Goal: Task Accomplishment & Management: Manage account settings

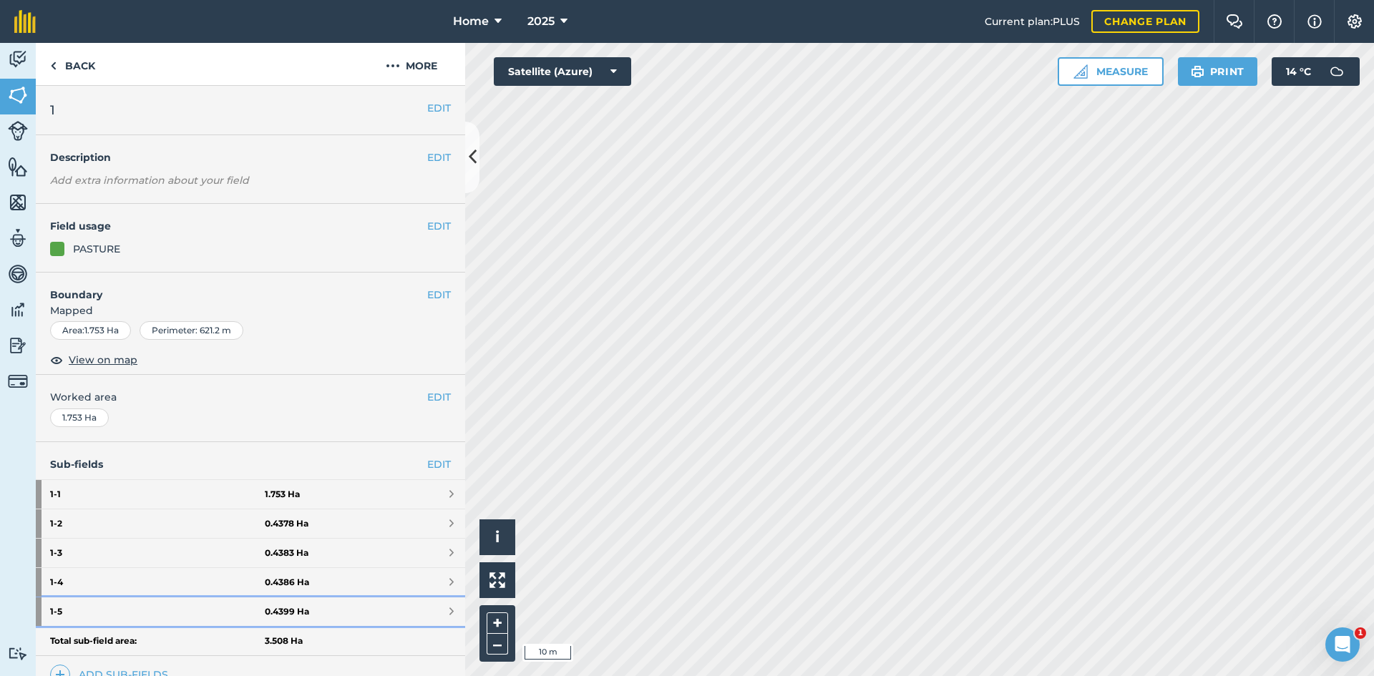
click at [383, 616] on link "1 - 5 0.4399 Ha" at bounding box center [250, 612] width 429 height 29
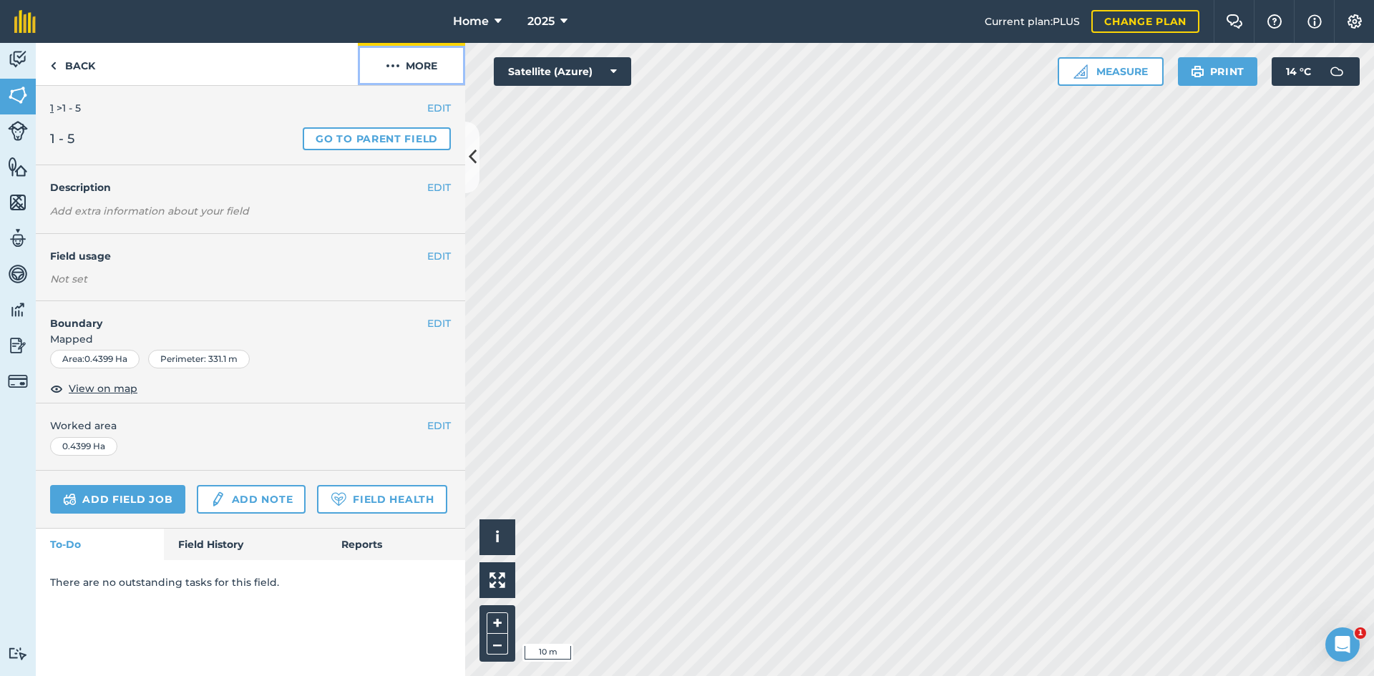
drag, startPoint x: 417, startPoint y: 62, endPoint x: 420, endPoint y: 70, distance: 8.6
click at [417, 62] on button "More" at bounding box center [411, 64] width 107 height 42
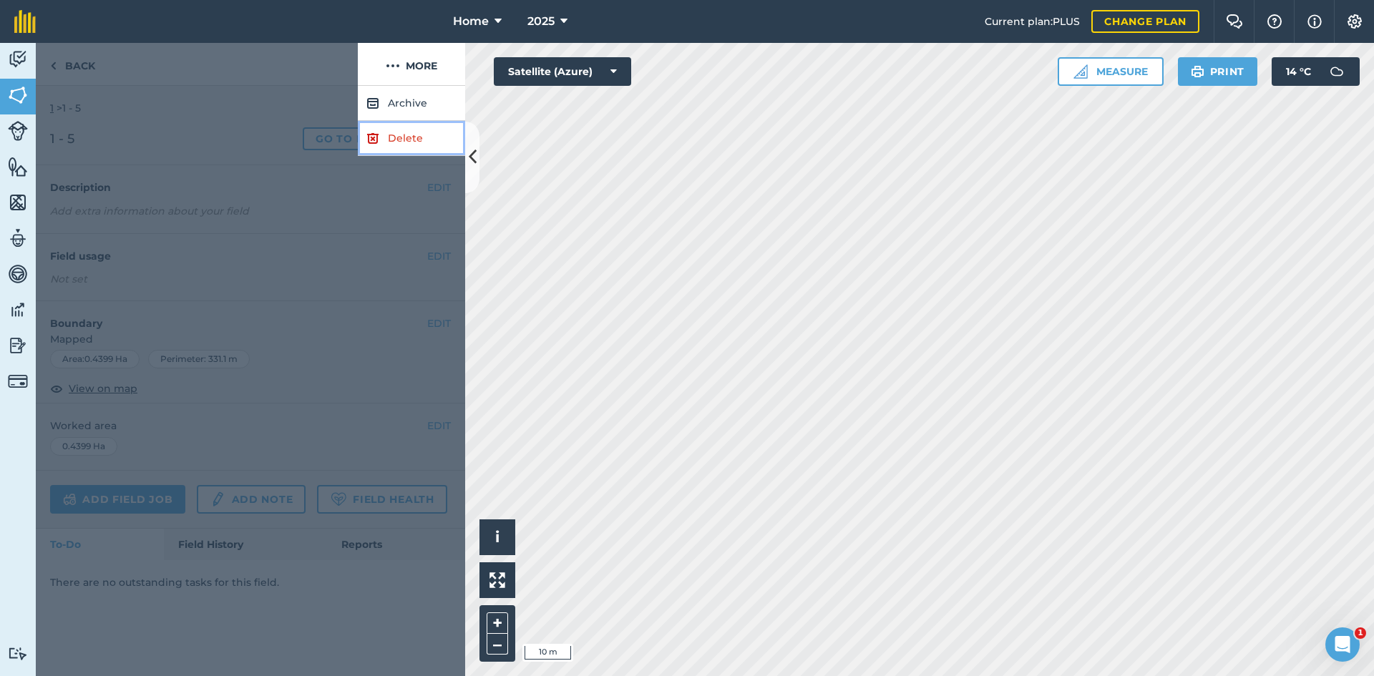
click at [405, 145] on link "Delete" at bounding box center [411, 138] width 107 height 35
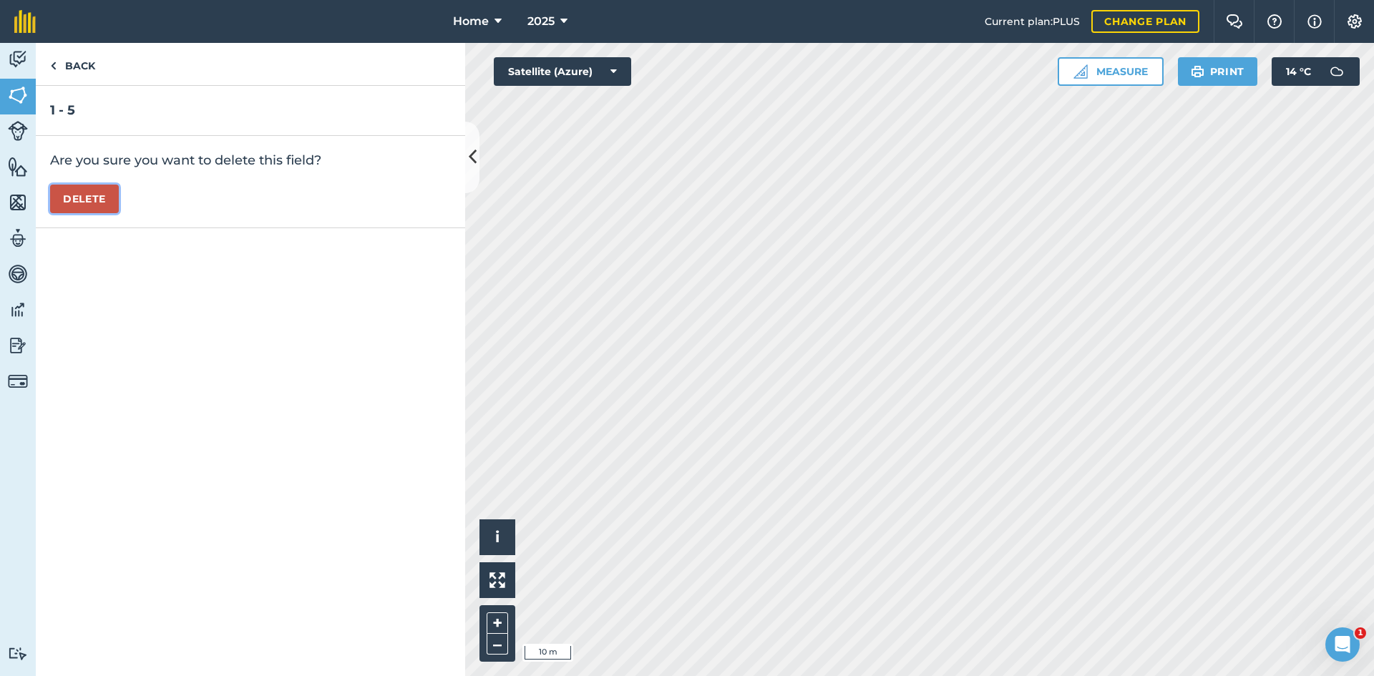
click at [104, 196] on button "Delete" at bounding box center [84, 199] width 69 height 29
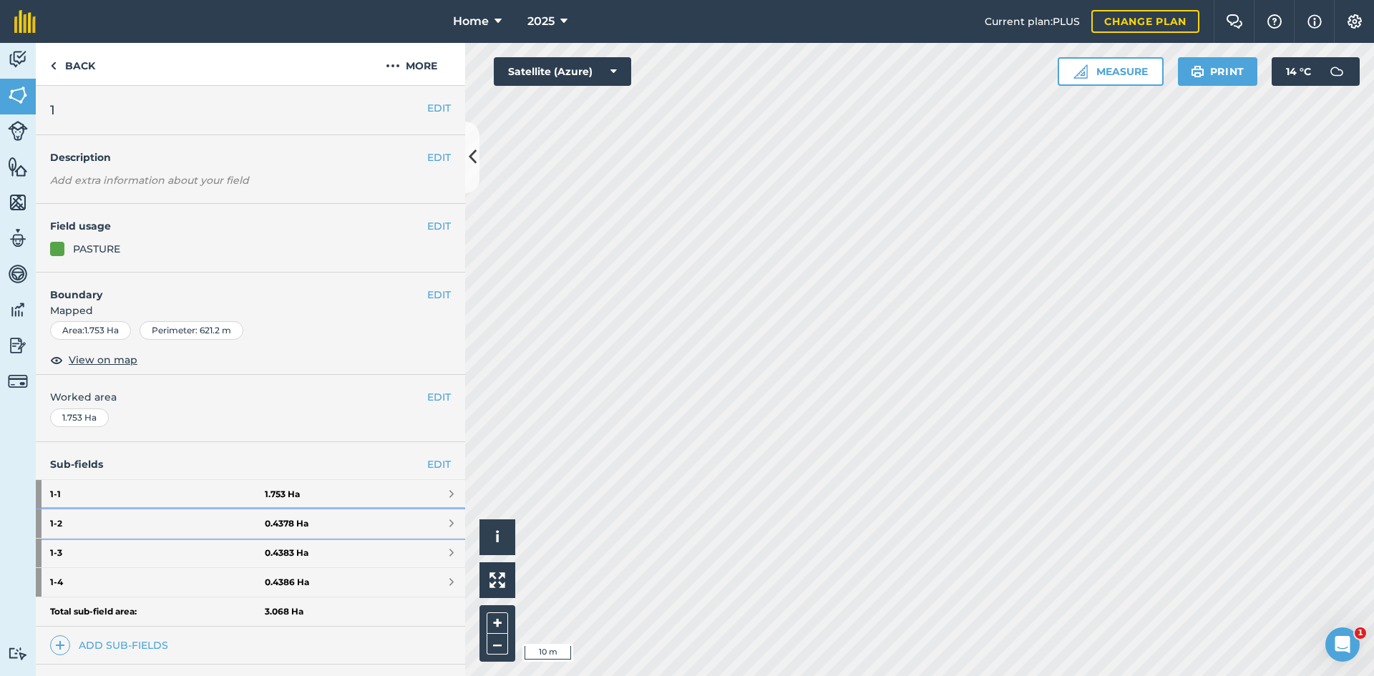
click at [293, 520] on strong "0.4378 Ha" at bounding box center [287, 523] width 44 height 11
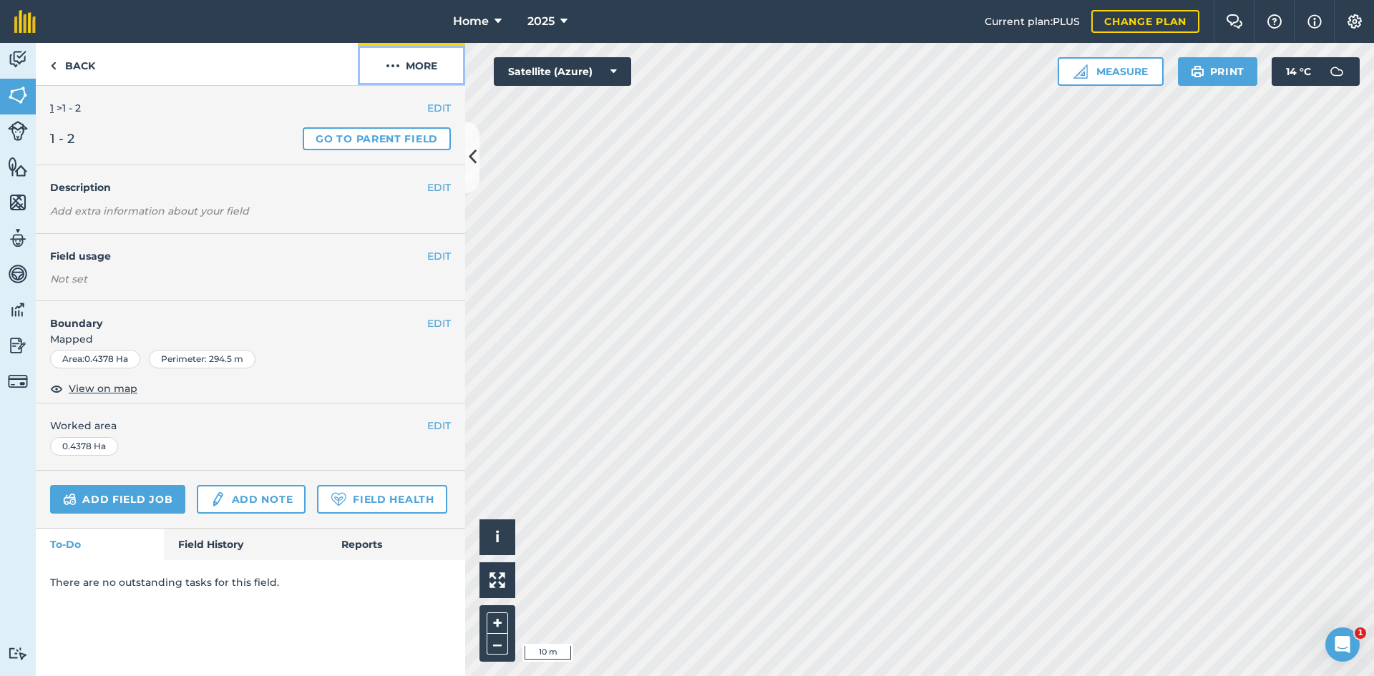
drag, startPoint x: 429, startPoint y: 68, endPoint x: 428, endPoint y: 82, distance: 13.7
click at [429, 69] on button "More" at bounding box center [411, 64] width 107 height 42
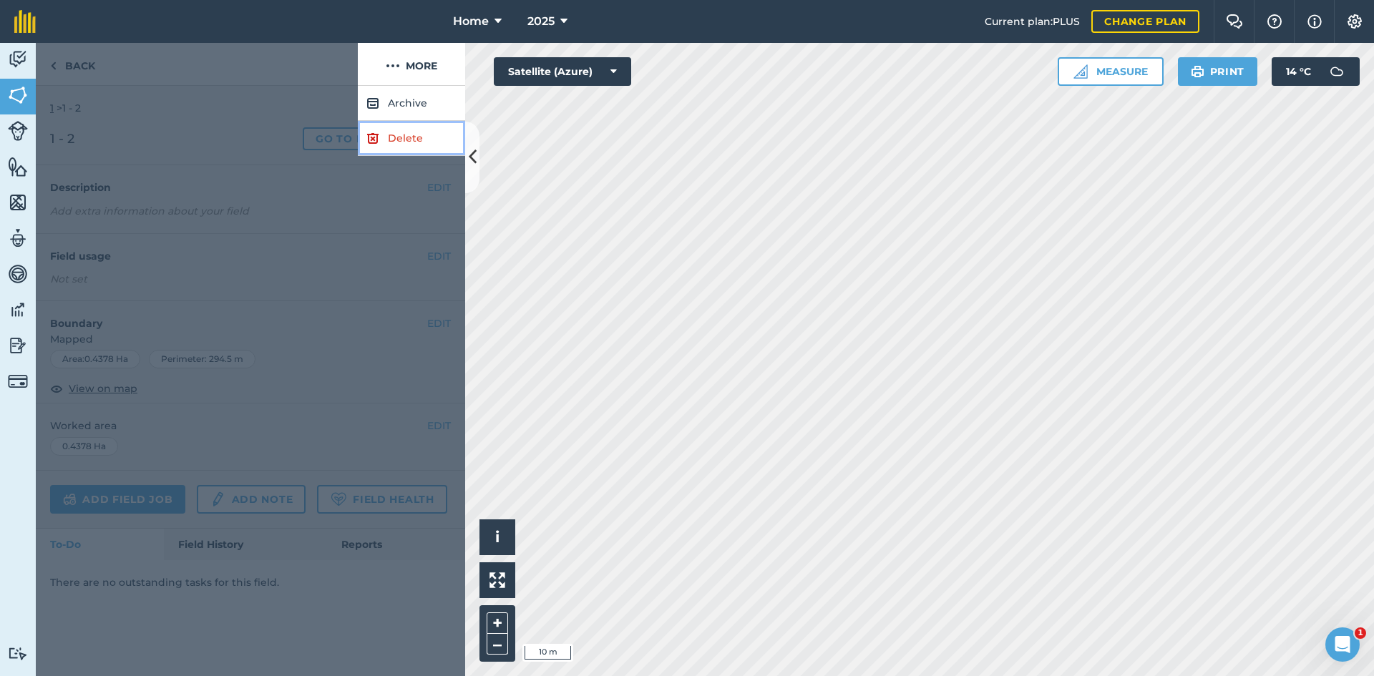
click at [411, 135] on link "Delete" at bounding box center [411, 138] width 107 height 35
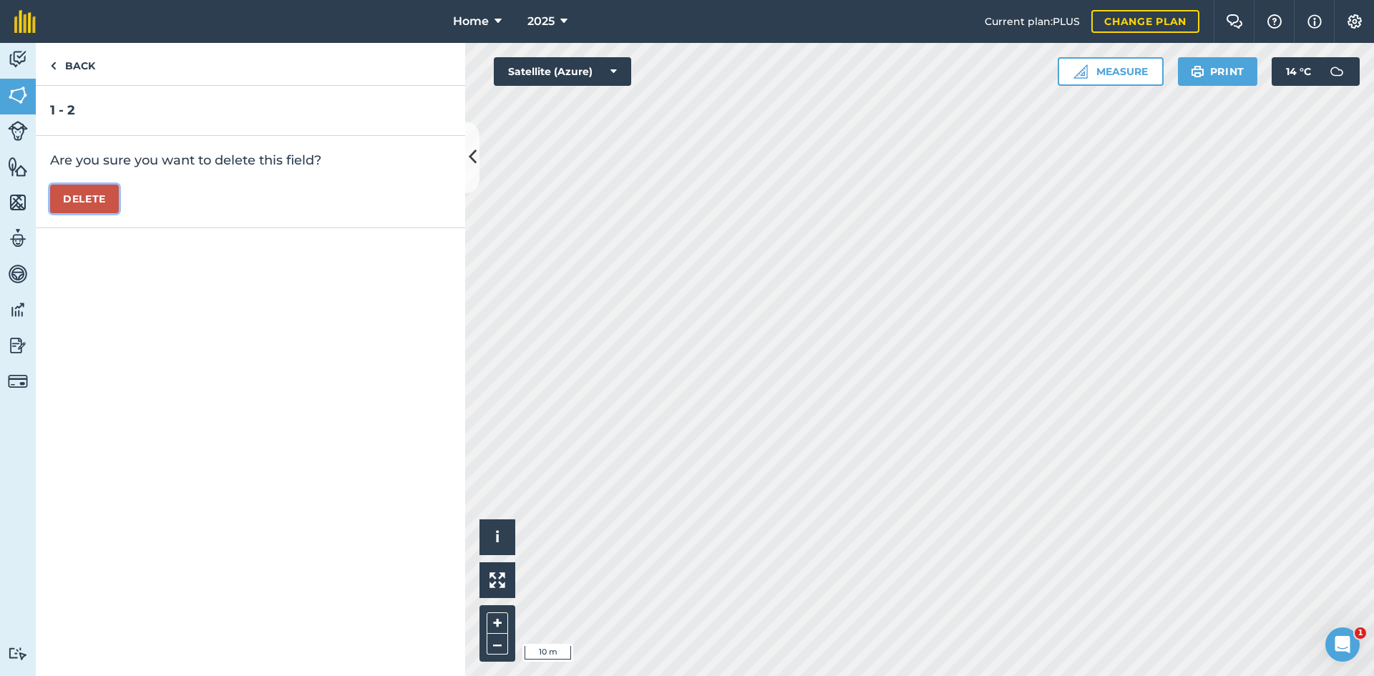
click at [65, 203] on button "Delete" at bounding box center [84, 199] width 69 height 29
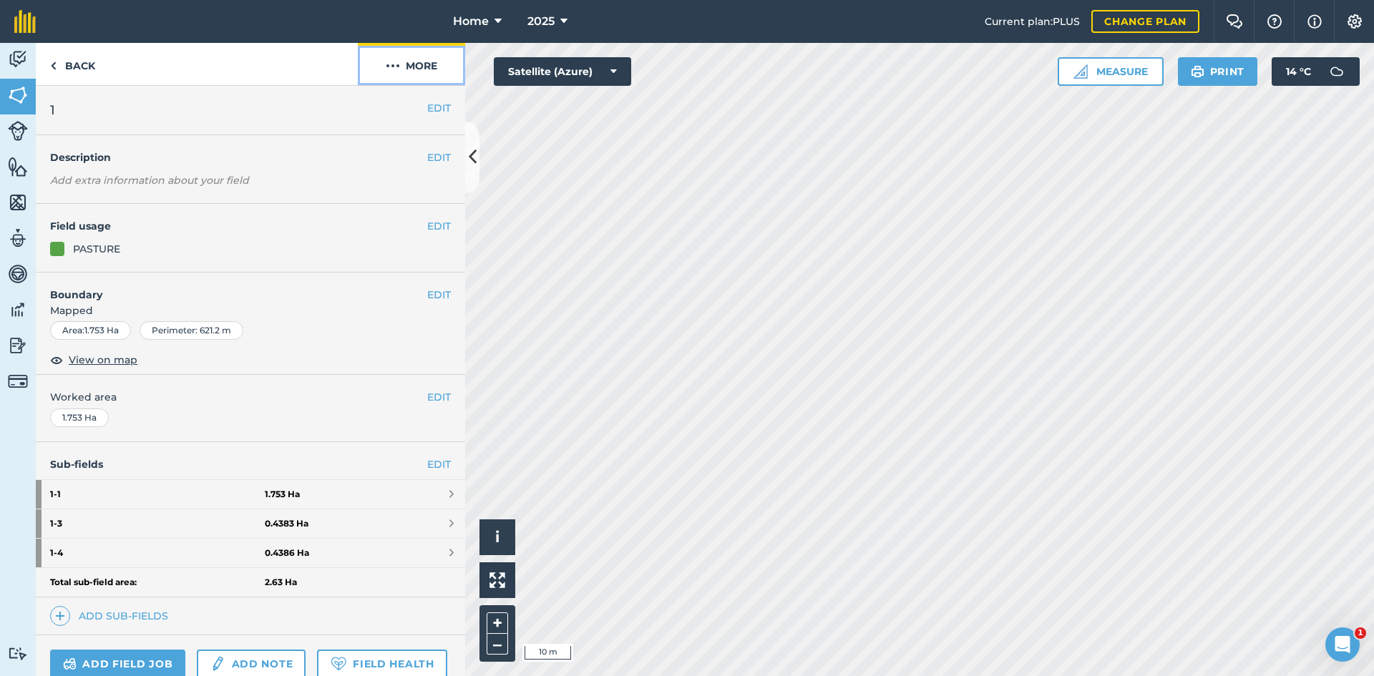
click at [411, 64] on button "More" at bounding box center [411, 64] width 107 height 42
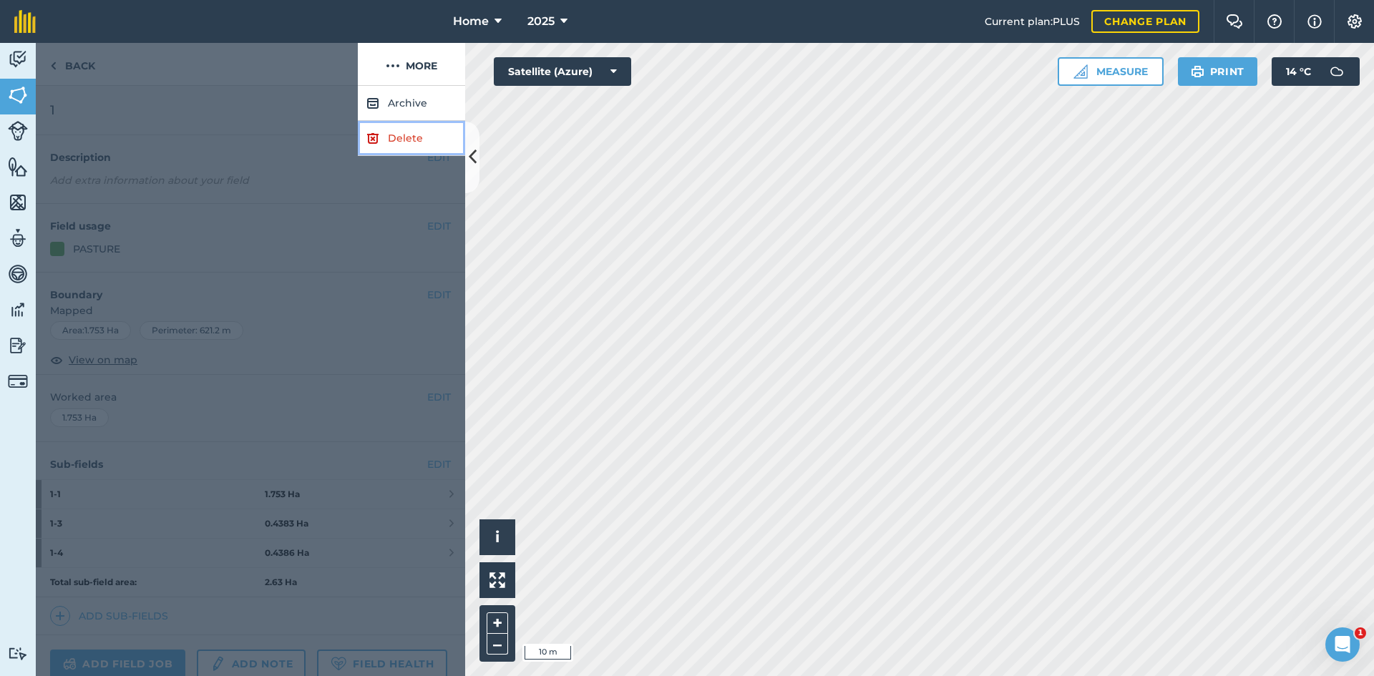
click at [416, 142] on link "Delete" at bounding box center [411, 138] width 107 height 35
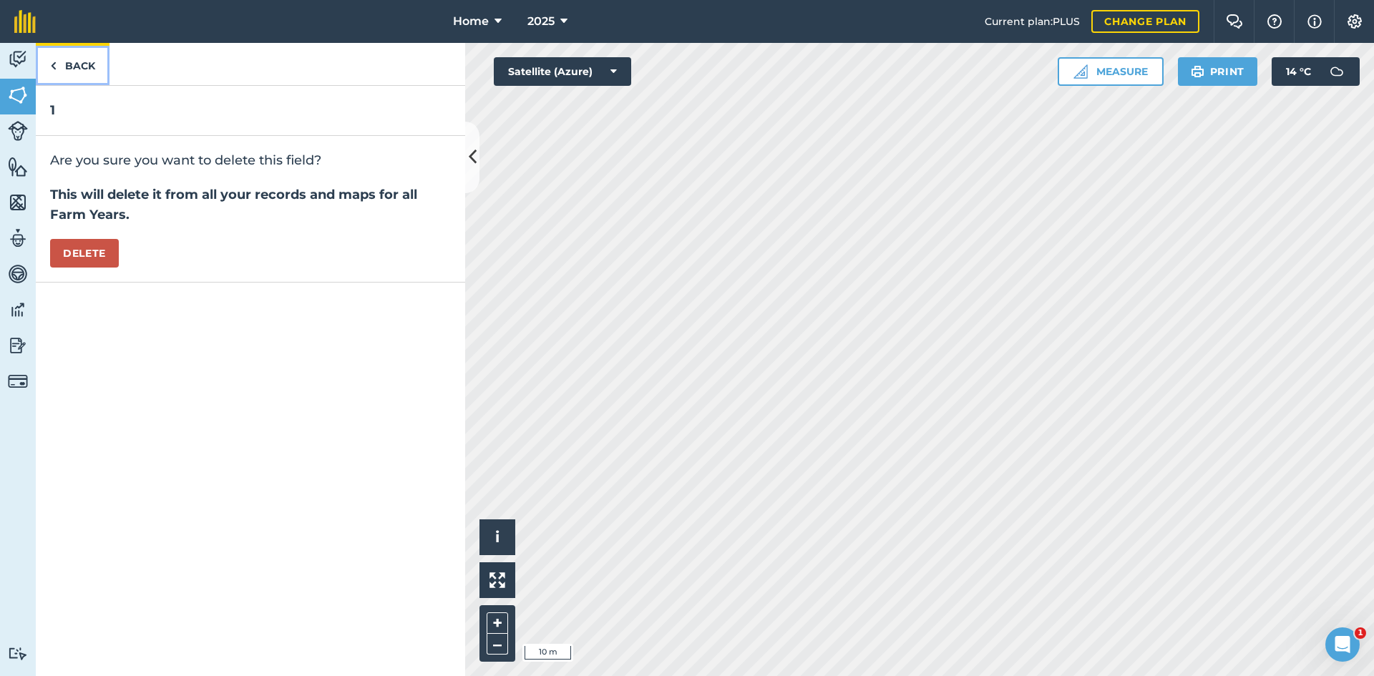
click at [85, 58] on link "Back" at bounding box center [73, 64] width 74 height 42
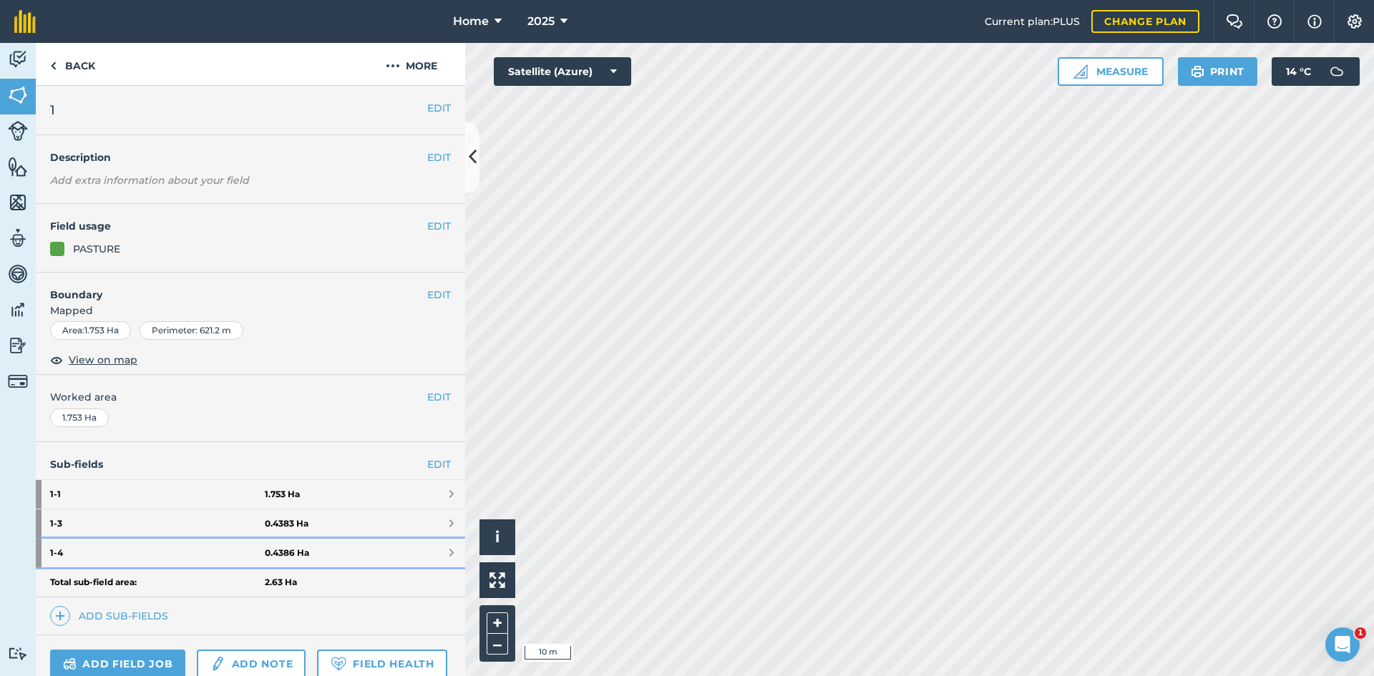
click at [224, 551] on strong "1 - 4" at bounding box center [157, 553] width 215 height 29
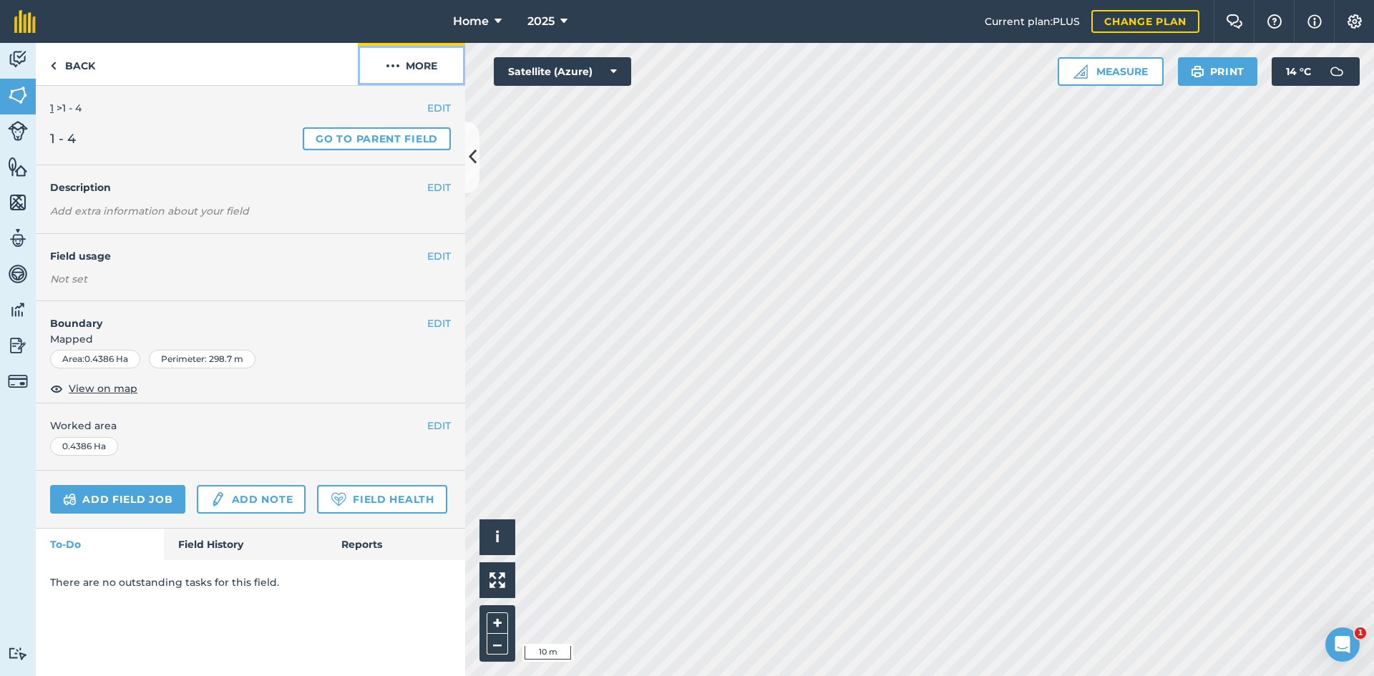
click at [384, 59] on button "More" at bounding box center [411, 64] width 107 height 42
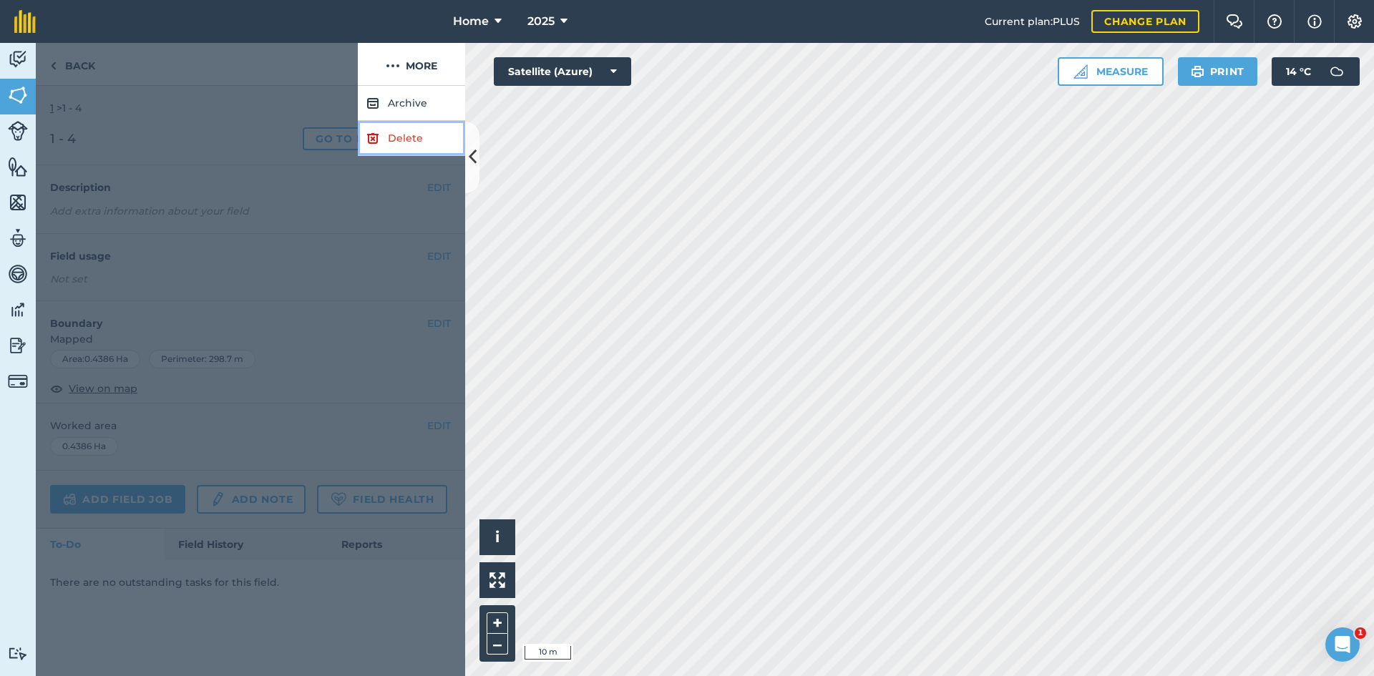
click at [399, 137] on link "Delete" at bounding box center [411, 138] width 107 height 35
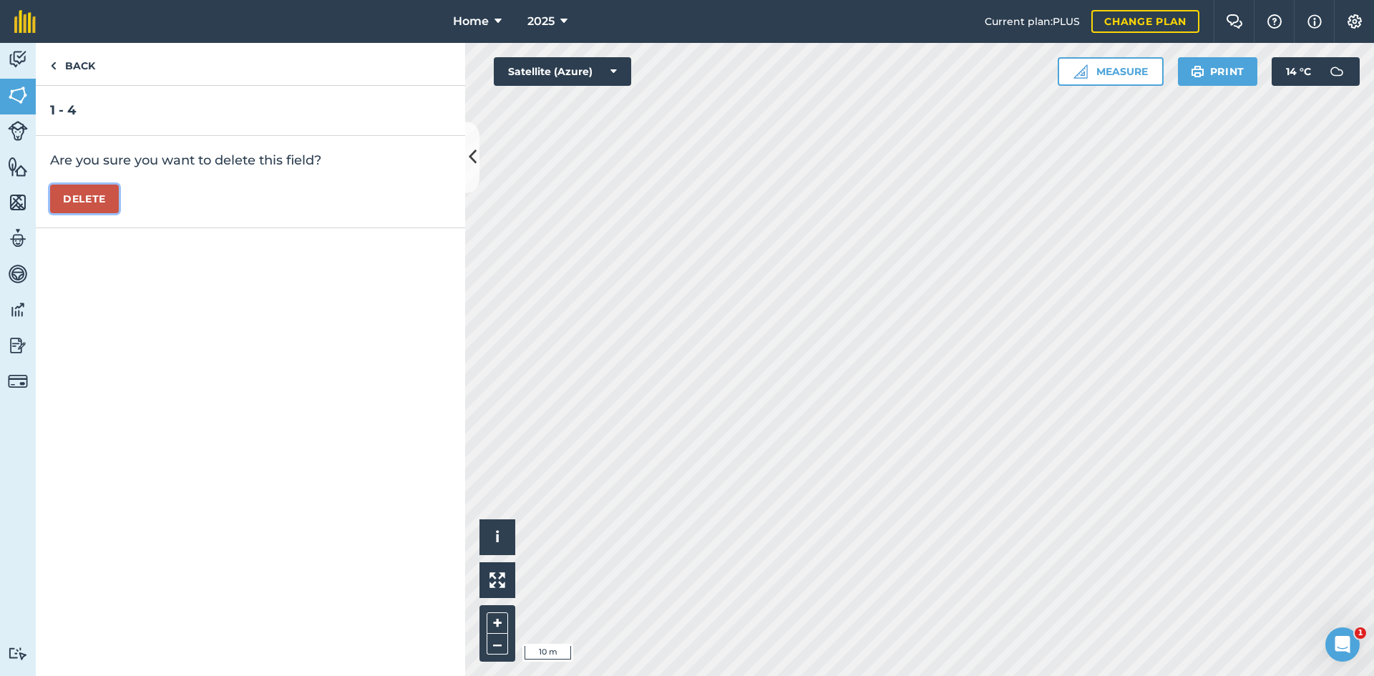
click at [64, 192] on button "Delete" at bounding box center [84, 199] width 69 height 29
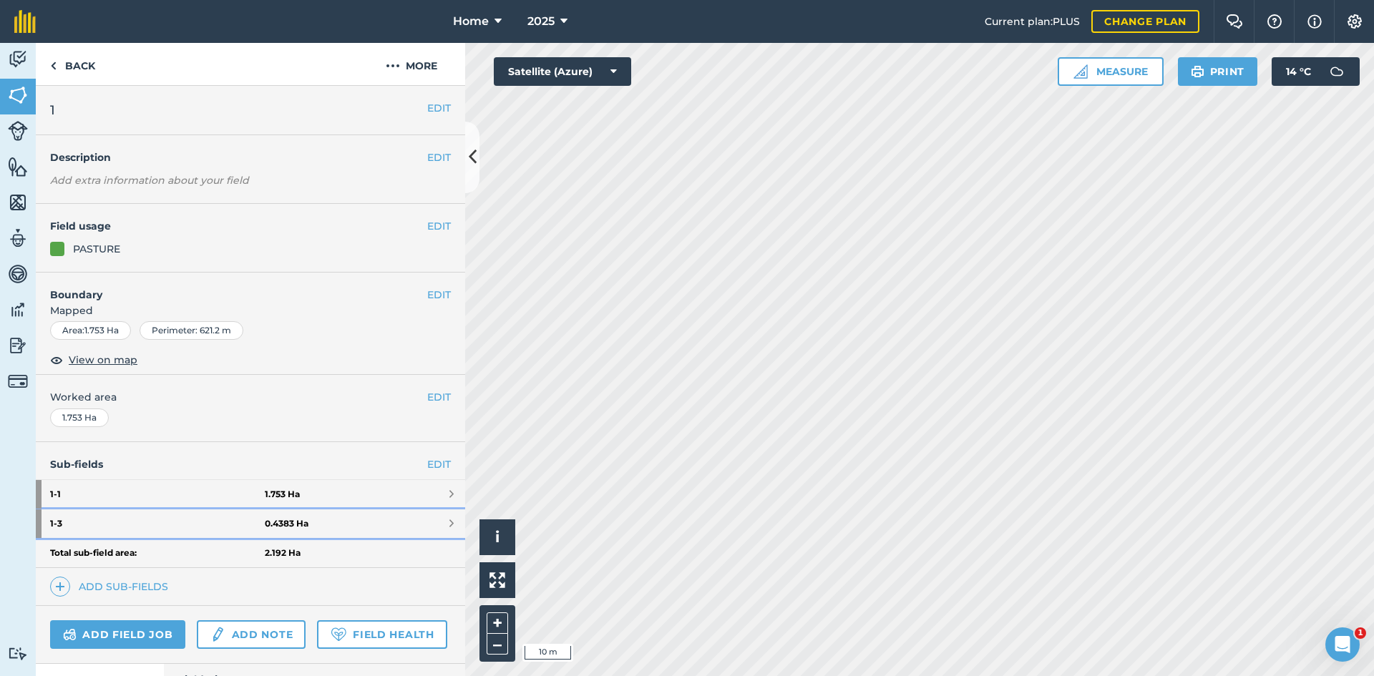
drag, startPoint x: 154, startPoint y: 530, endPoint x: 158, endPoint y: 522, distance: 9.0
click at [155, 530] on strong "1 - 3" at bounding box center [157, 524] width 215 height 29
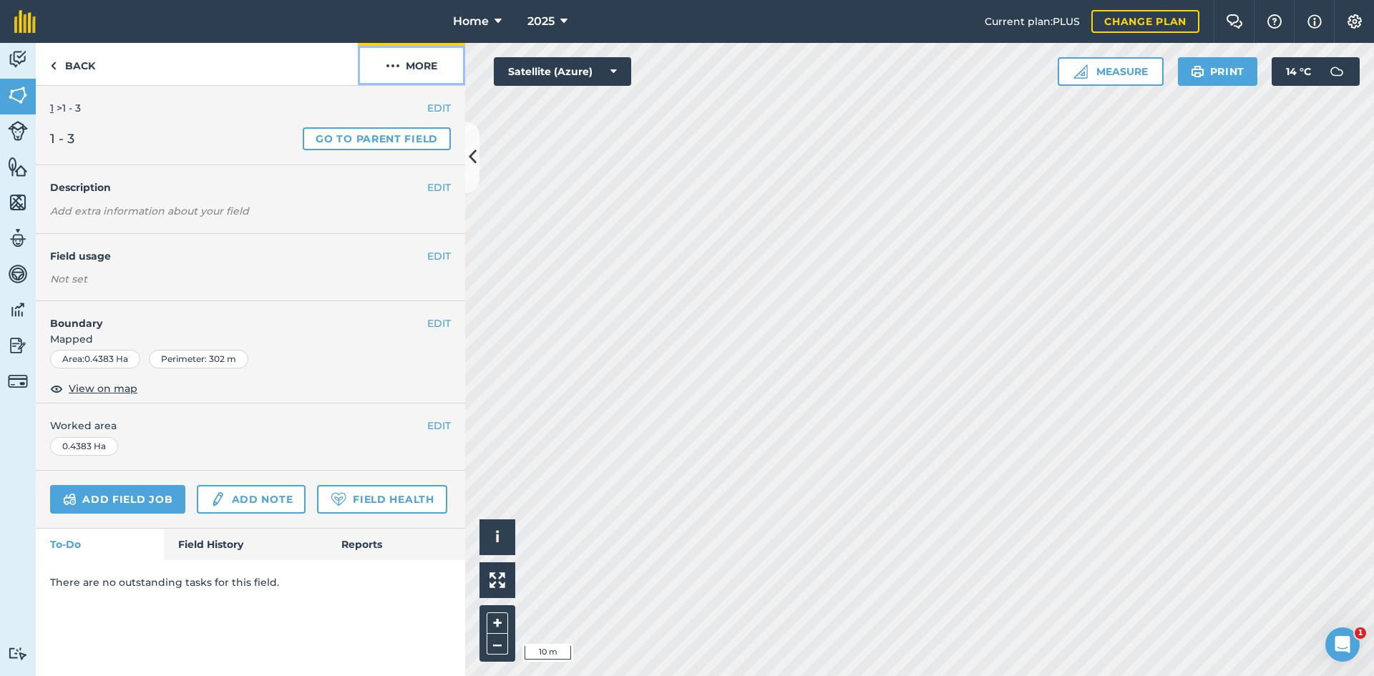
click at [406, 66] on button "More" at bounding box center [411, 64] width 107 height 42
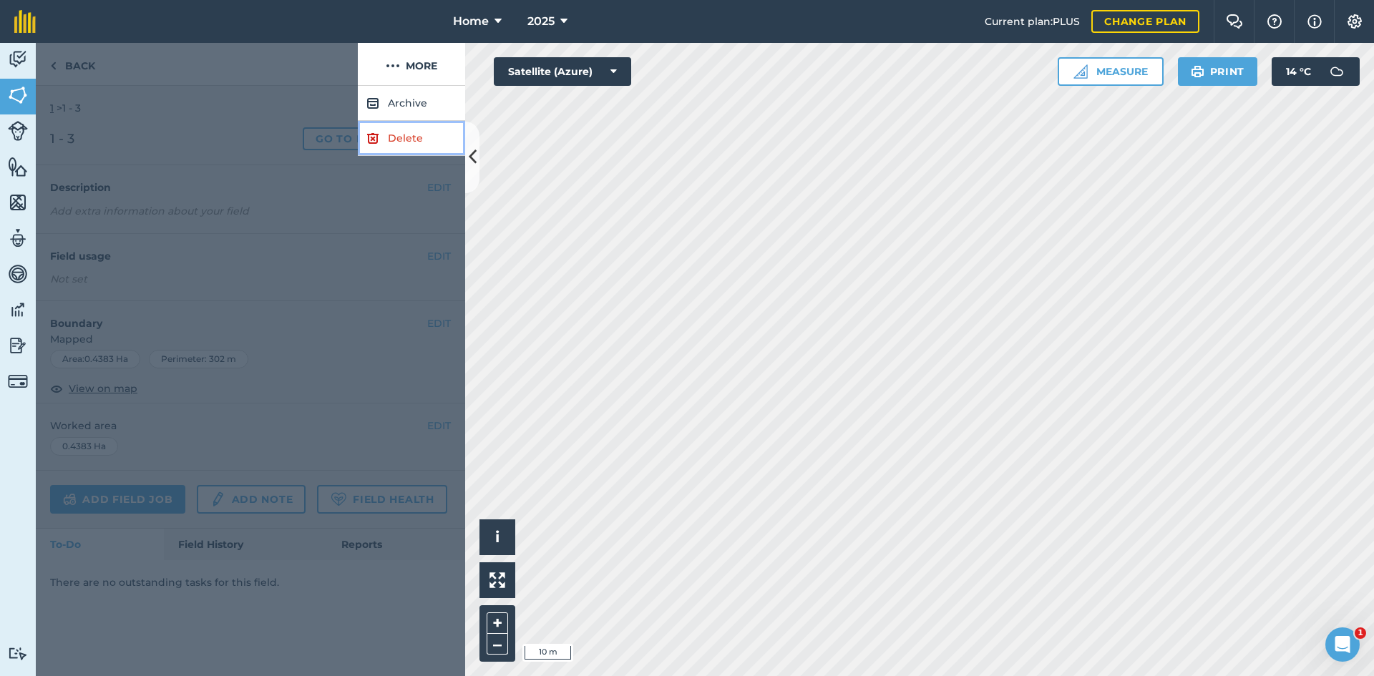
click at [433, 147] on link "Delete" at bounding box center [411, 138] width 107 height 35
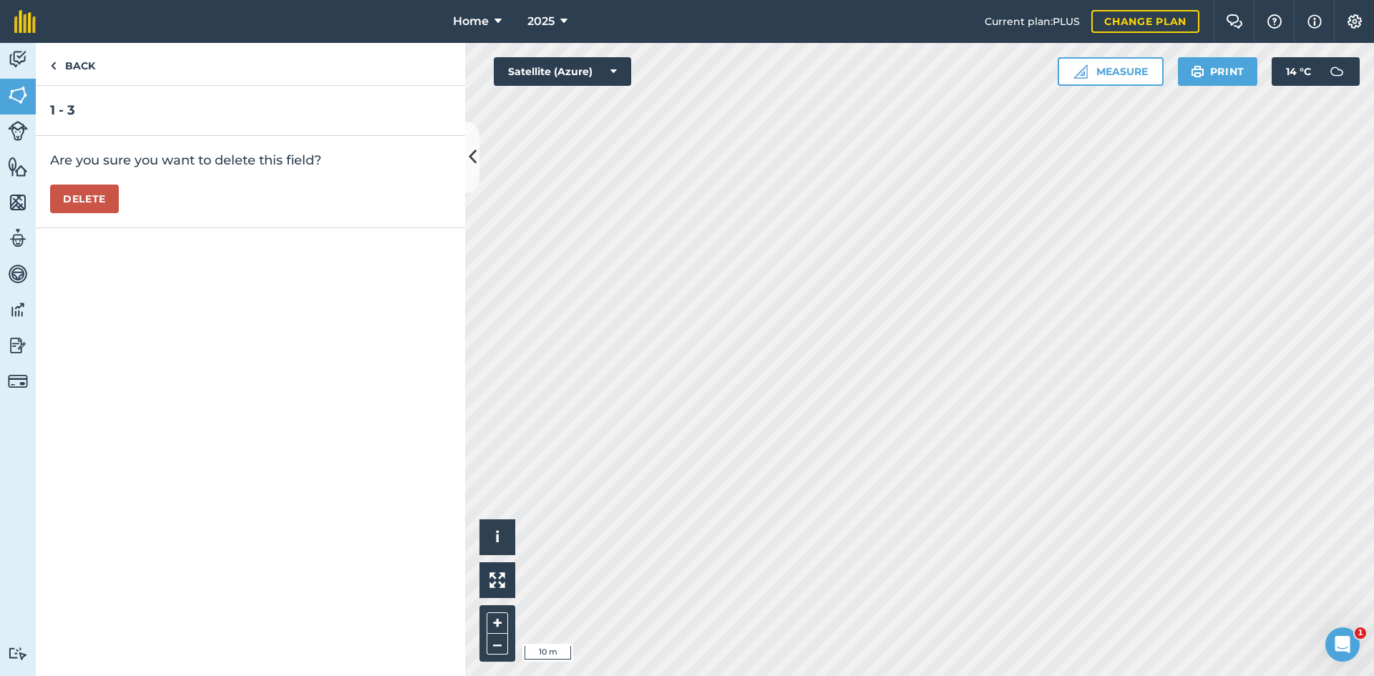
click at [78, 213] on div "Are you sure you want to delete this field? [GEOGRAPHIC_DATA]" at bounding box center [250, 182] width 429 height 92
click at [84, 198] on button "Delete" at bounding box center [84, 199] width 69 height 29
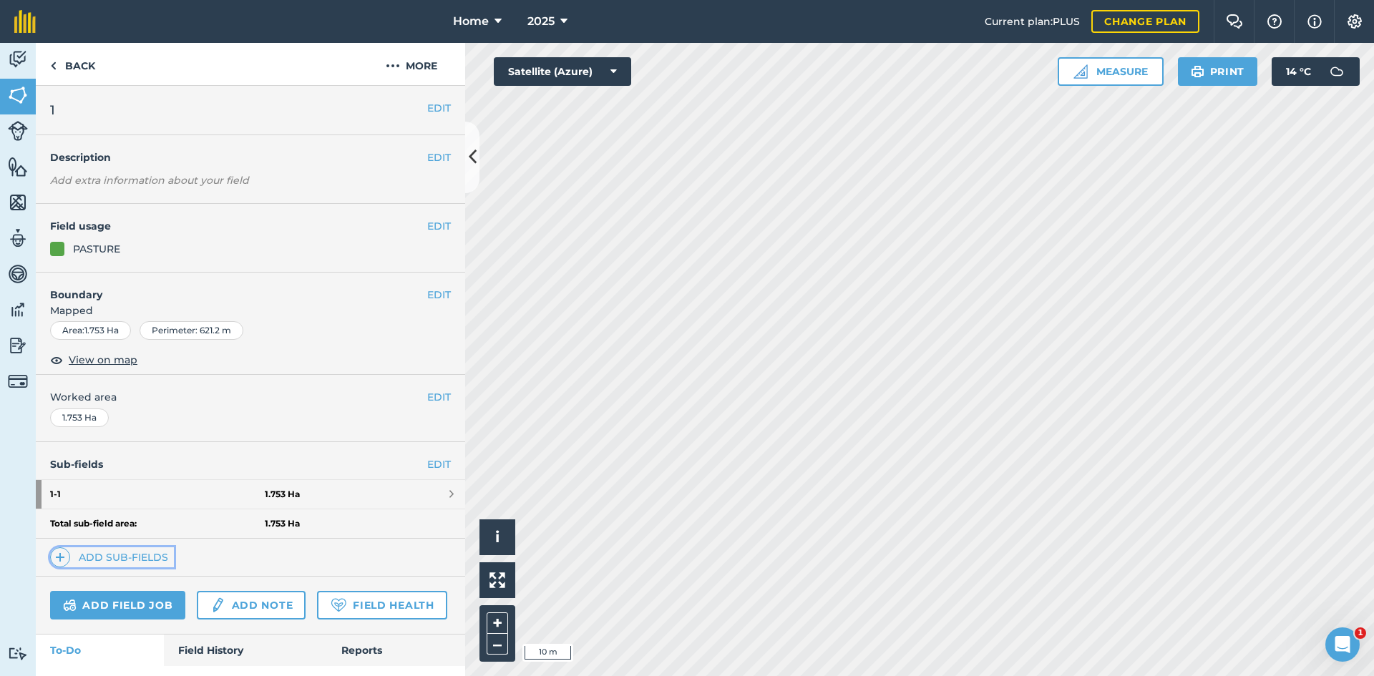
click at [125, 563] on link "Add sub-fields" at bounding box center [112, 557] width 124 height 20
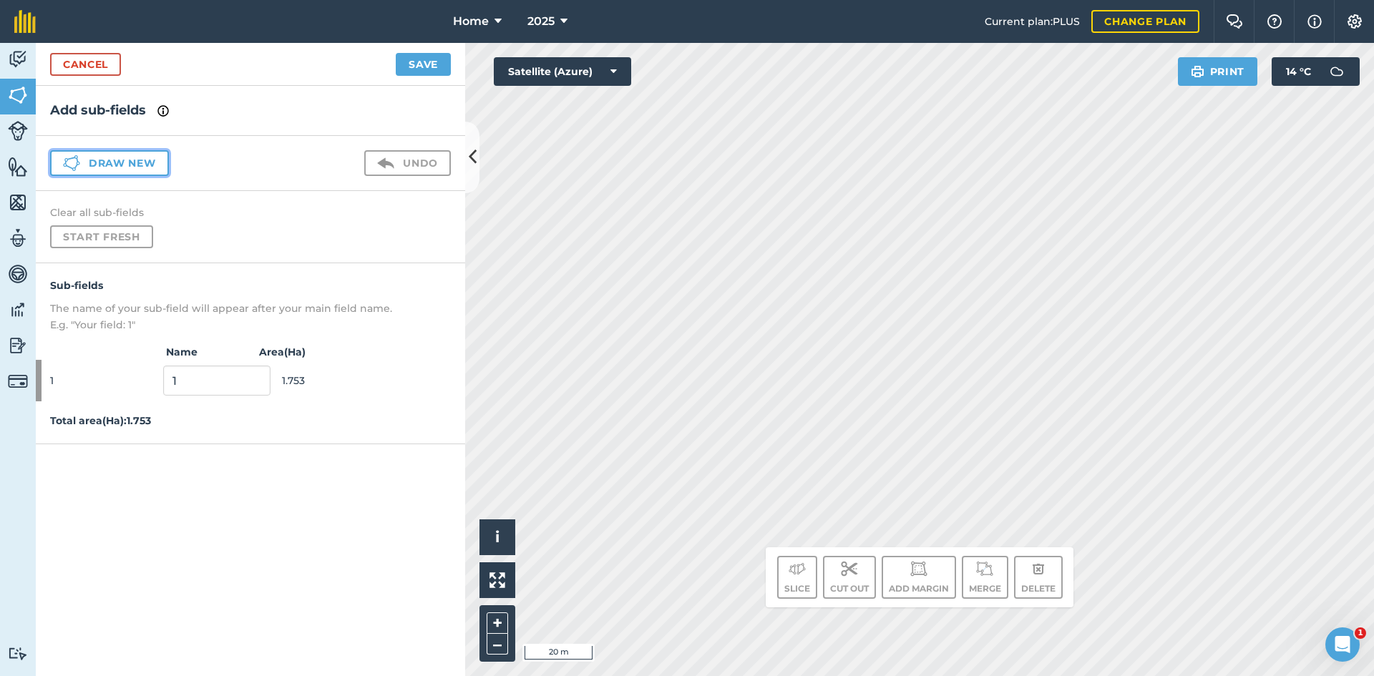
click at [134, 157] on button "Draw new" at bounding box center [109, 163] width 119 height 26
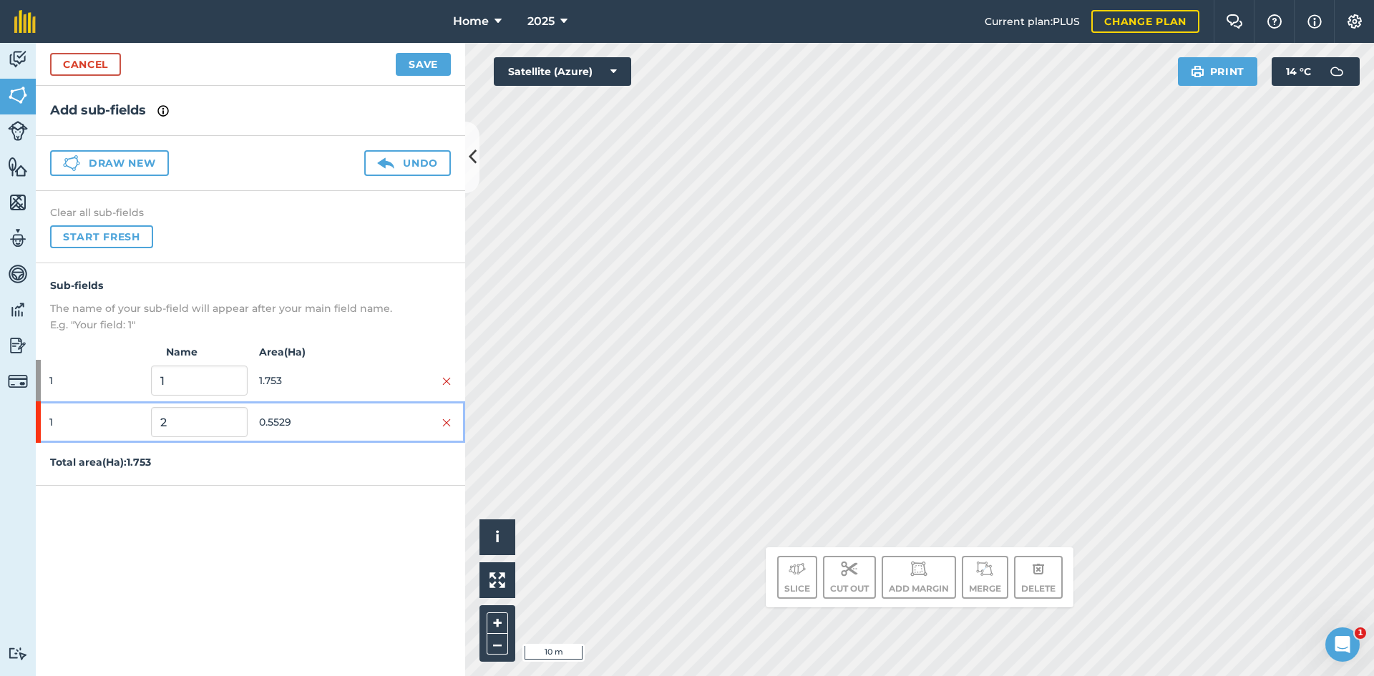
click at [341, 426] on span "0.5529" at bounding box center [307, 422] width 96 height 27
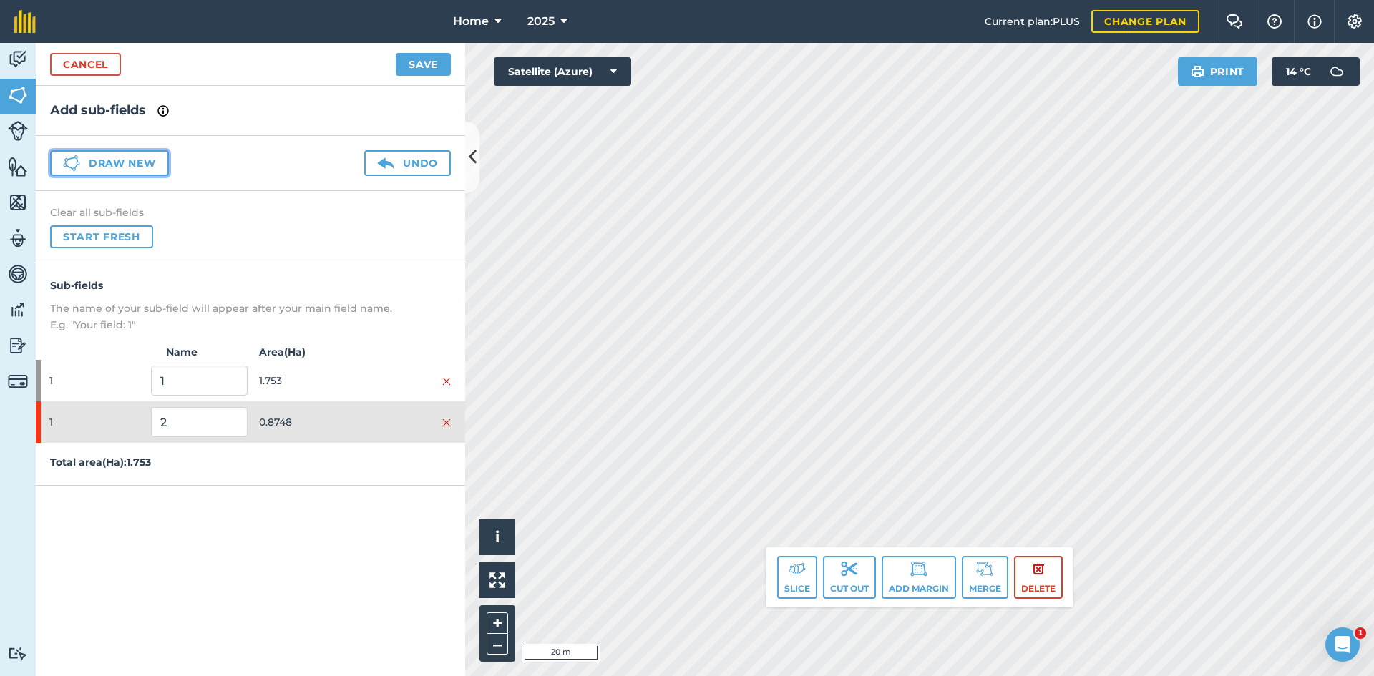
click at [89, 153] on button "Draw new" at bounding box center [109, 163] width 119 height 26
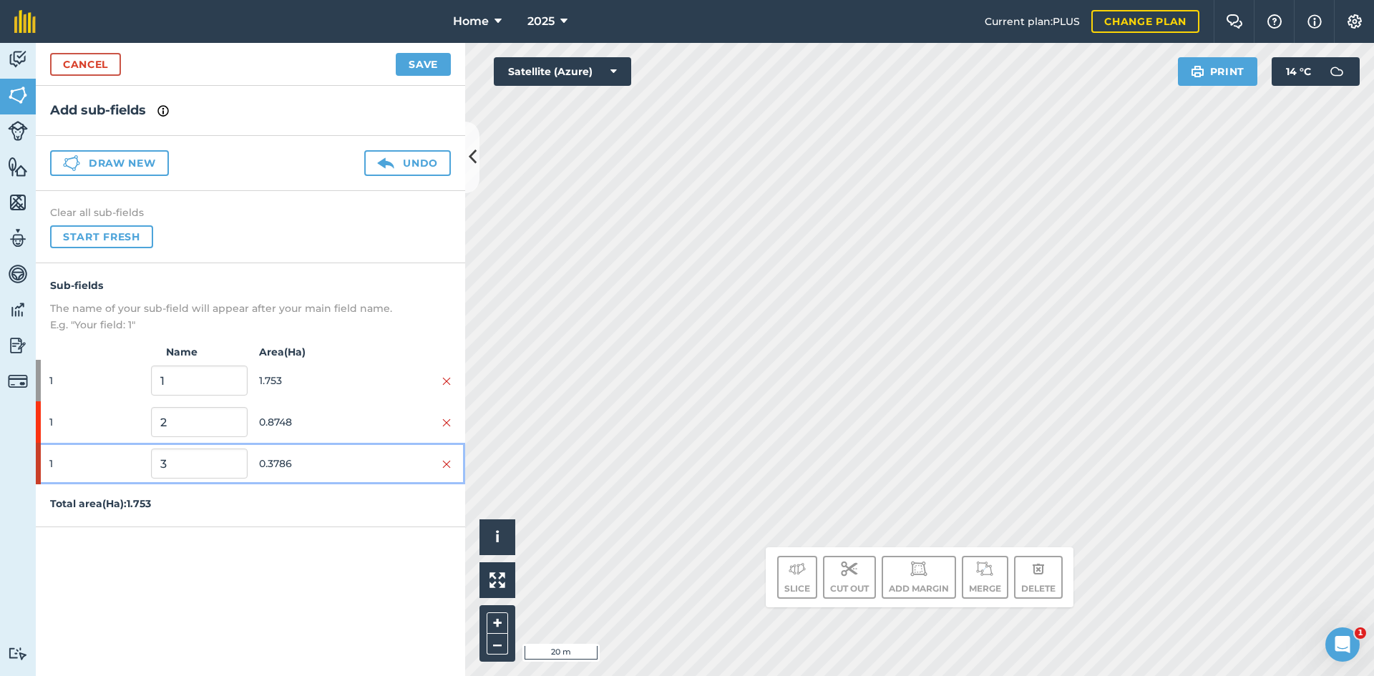
click at [348, 450] on span "0.3786" at bounding box center [307, 463] width 96 height 27
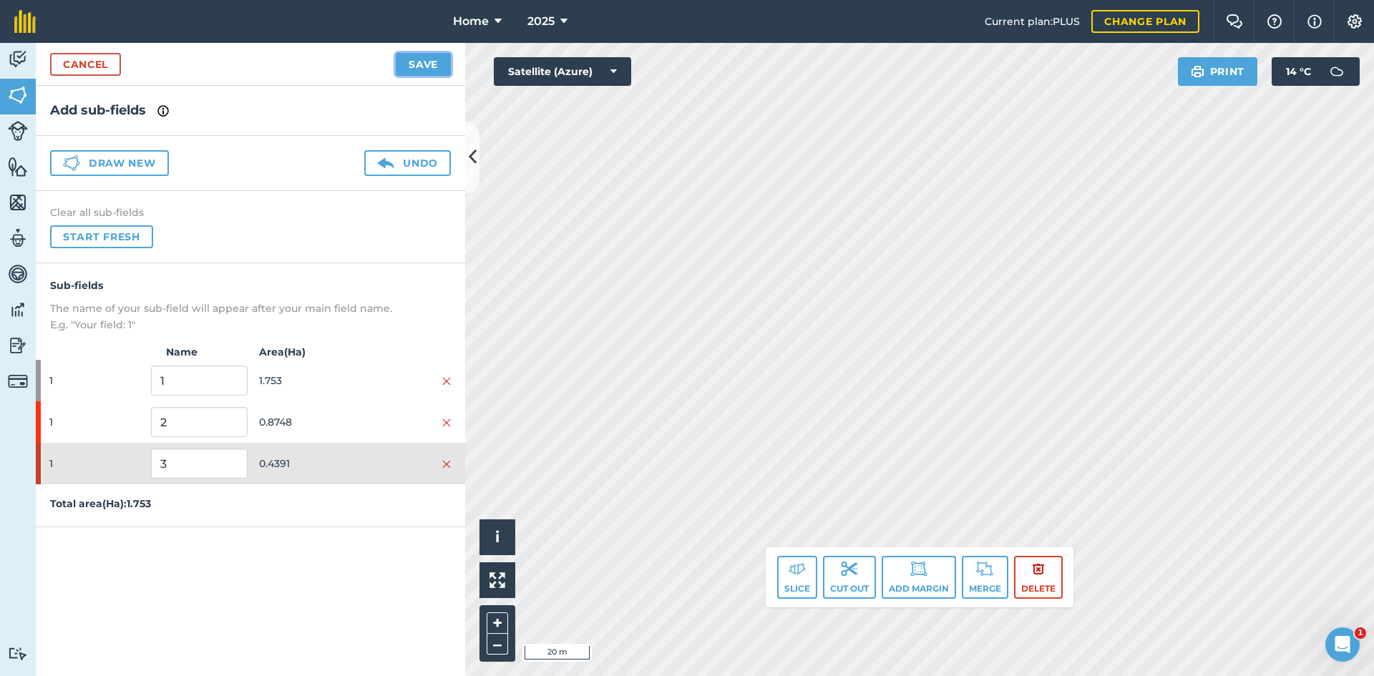
click at [419, 65] on button "Save" at bounding box center [423, 64] width 55 height 23
